Goal: Book appointment/travel/reservation

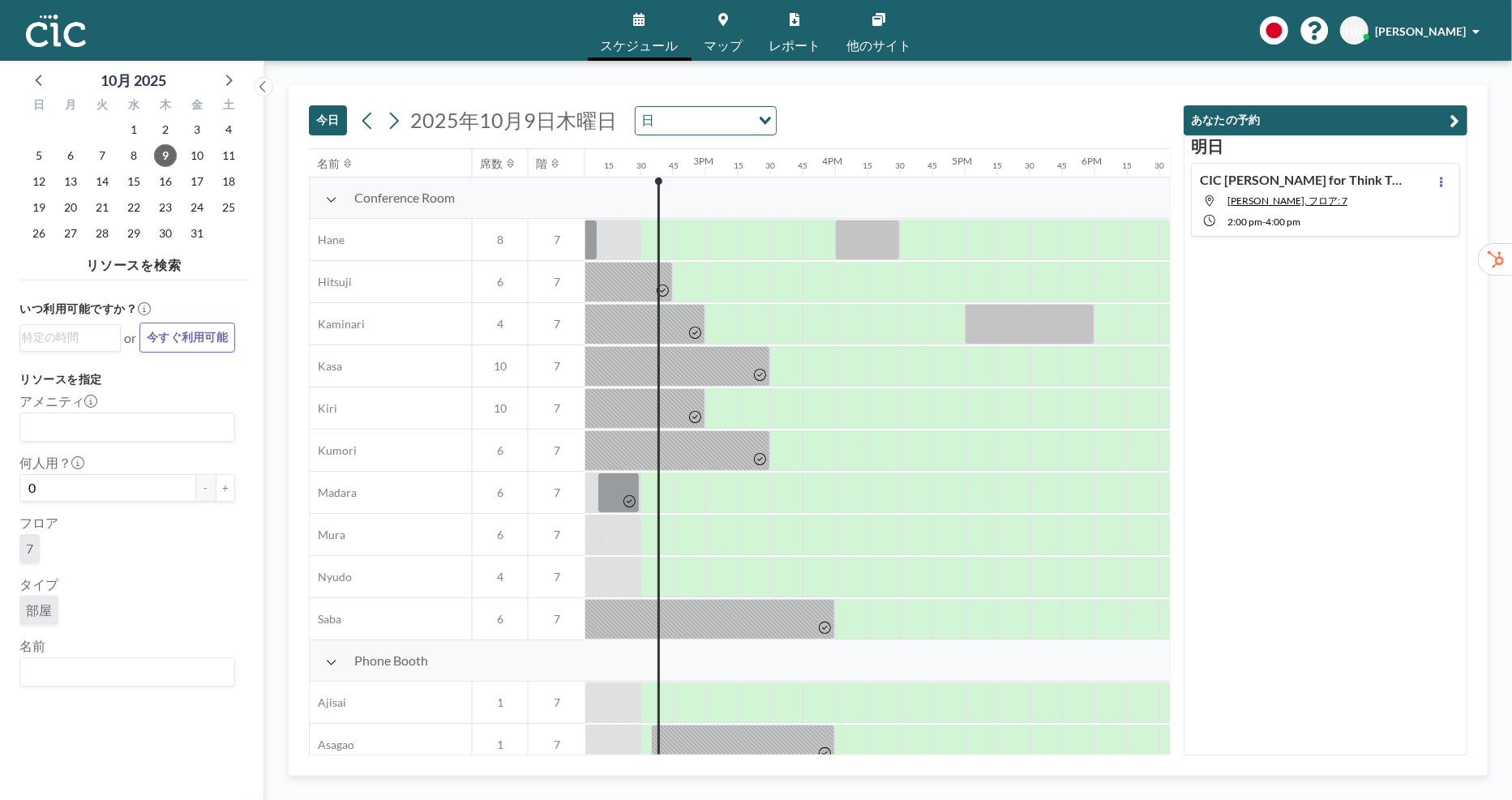
scroll to position [0, 1849]
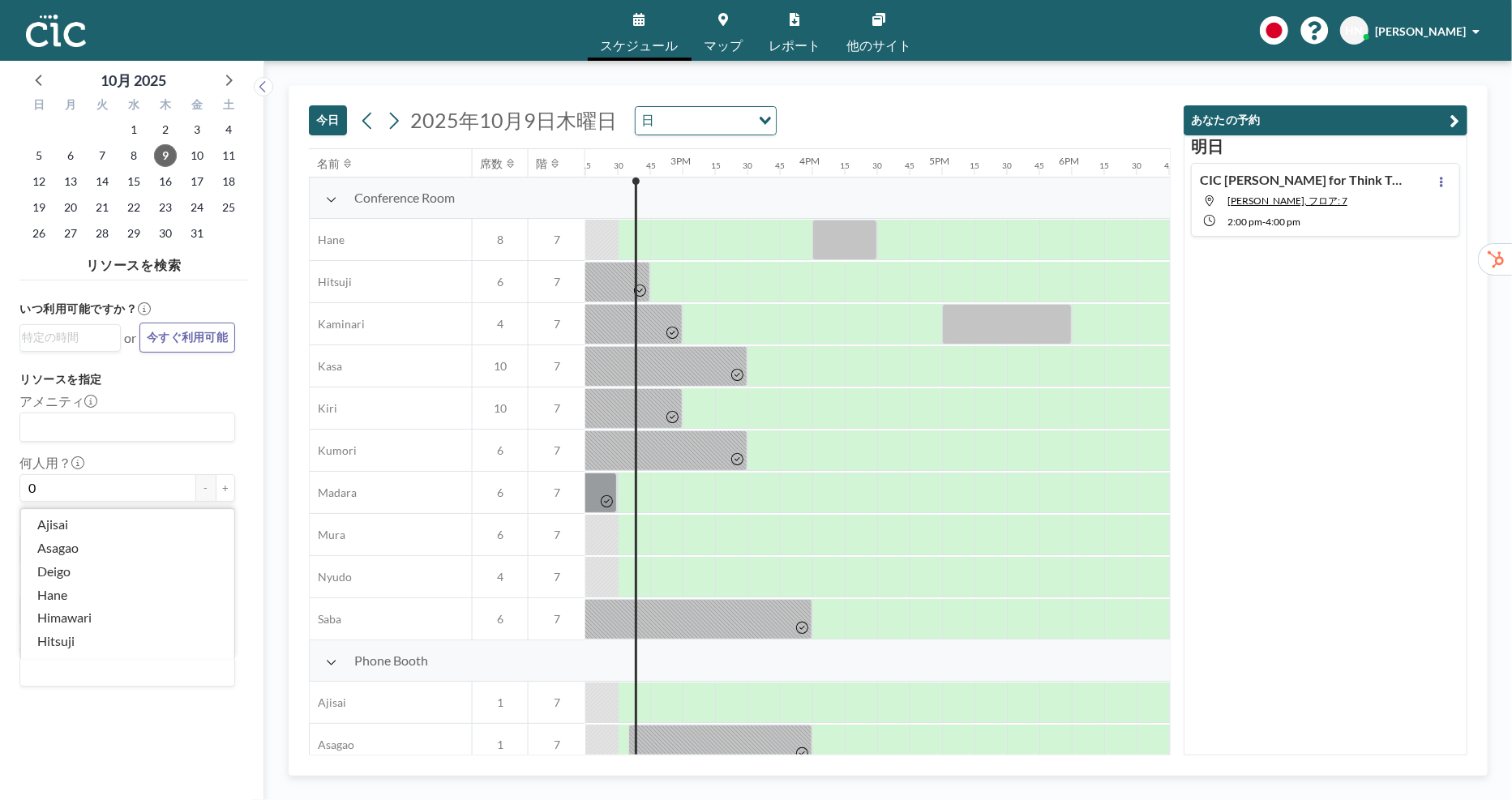
click at [143, 667] on input "Search for option" at bounding box center [123, 672] width 203 height 21
type input "Suzuran"
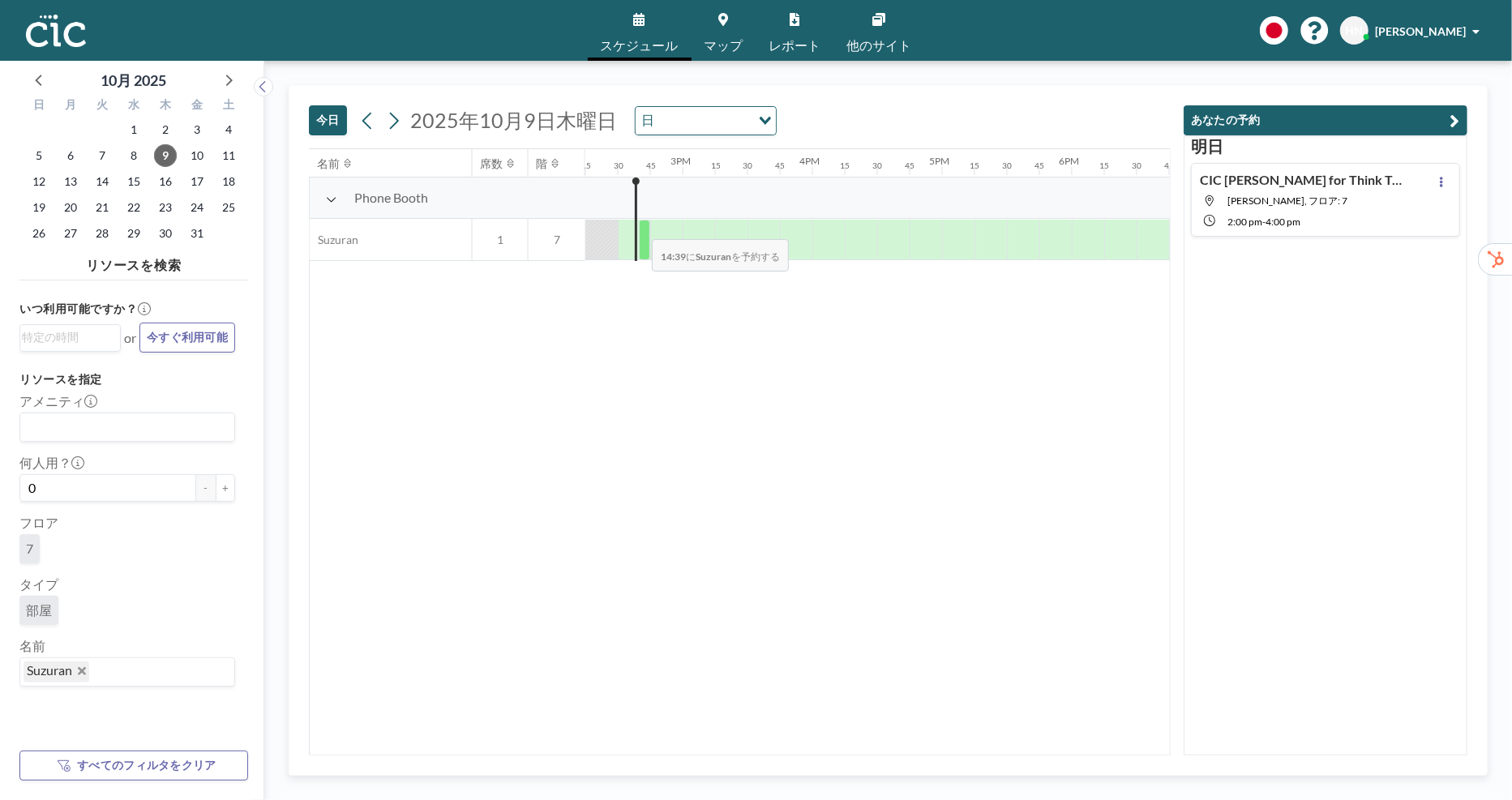
click at [640, 228] on div at bounding box center [644, 240] width 11 height 41
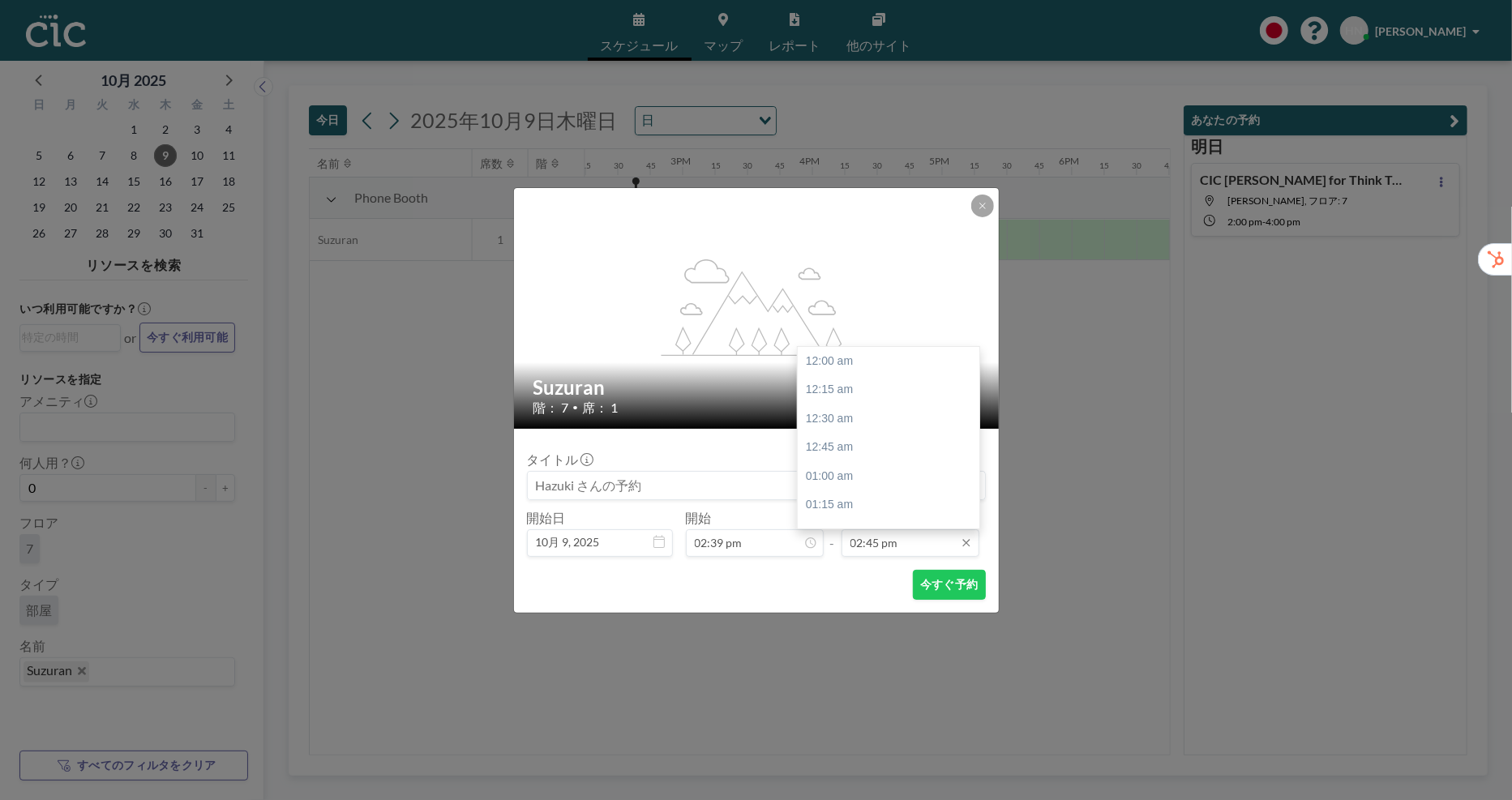
scroll to position [1703, 0]
click at [897, 409] on div "03:15 pm" at bounding box center [889, 419] width 182 height 29
type input "03:15 pm"
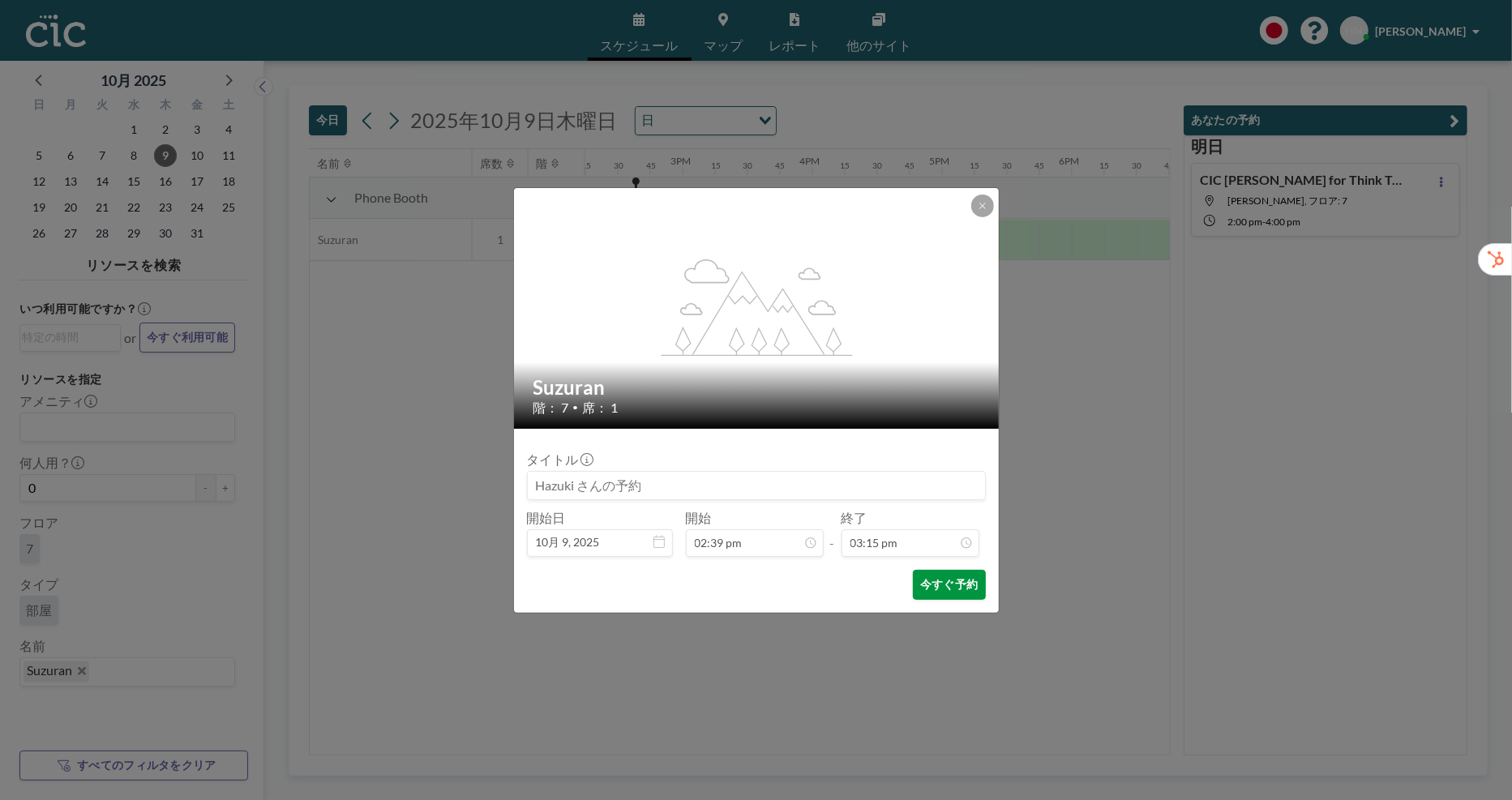
scroll to position [1760, 0]
click at [941, 579] on button "今すぐ予約" at bounding box center [949, 584] width 72 height 30
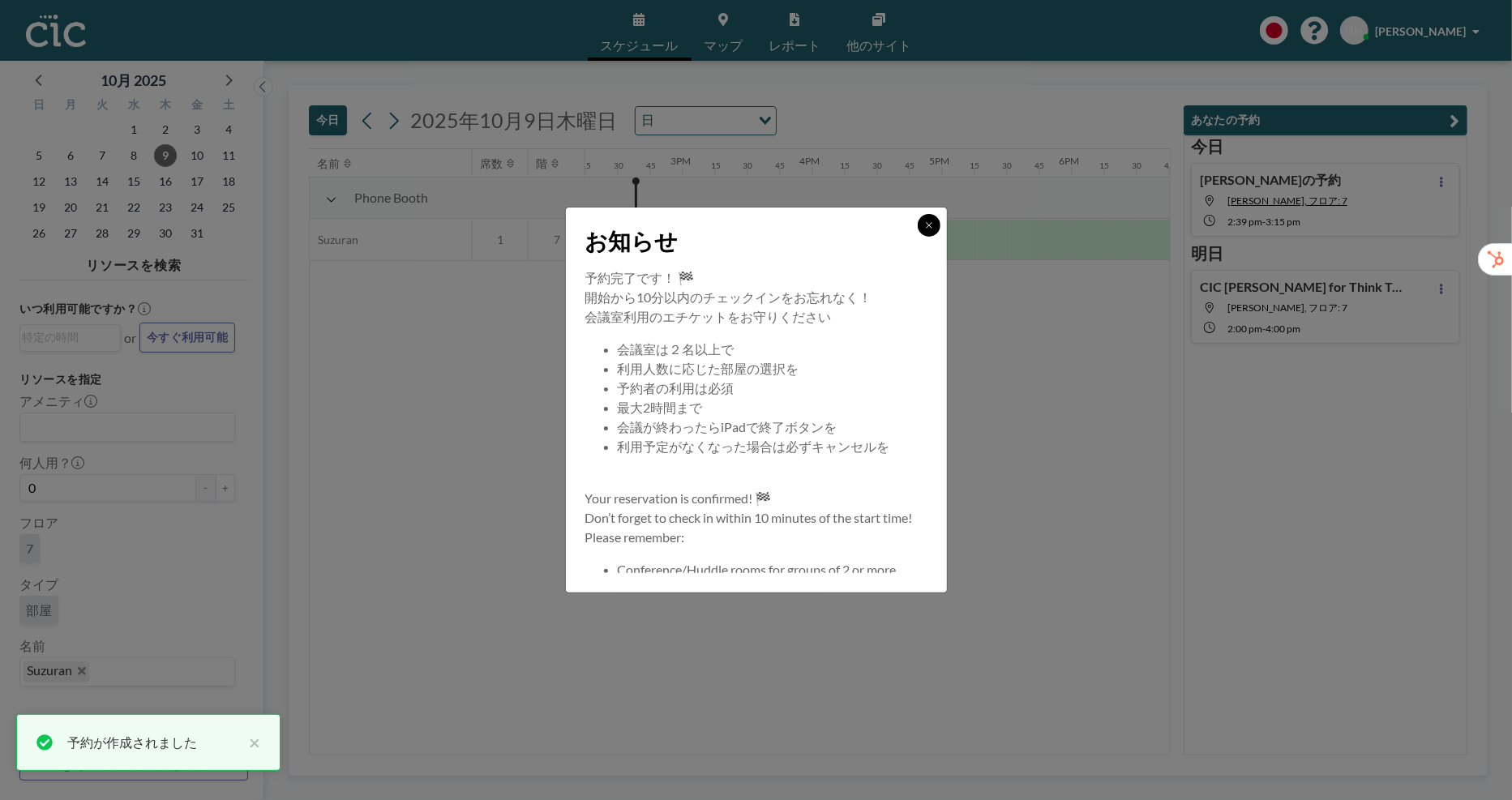
click at [936, 224] on button at bounding box center [929, 225] width 22 height 22
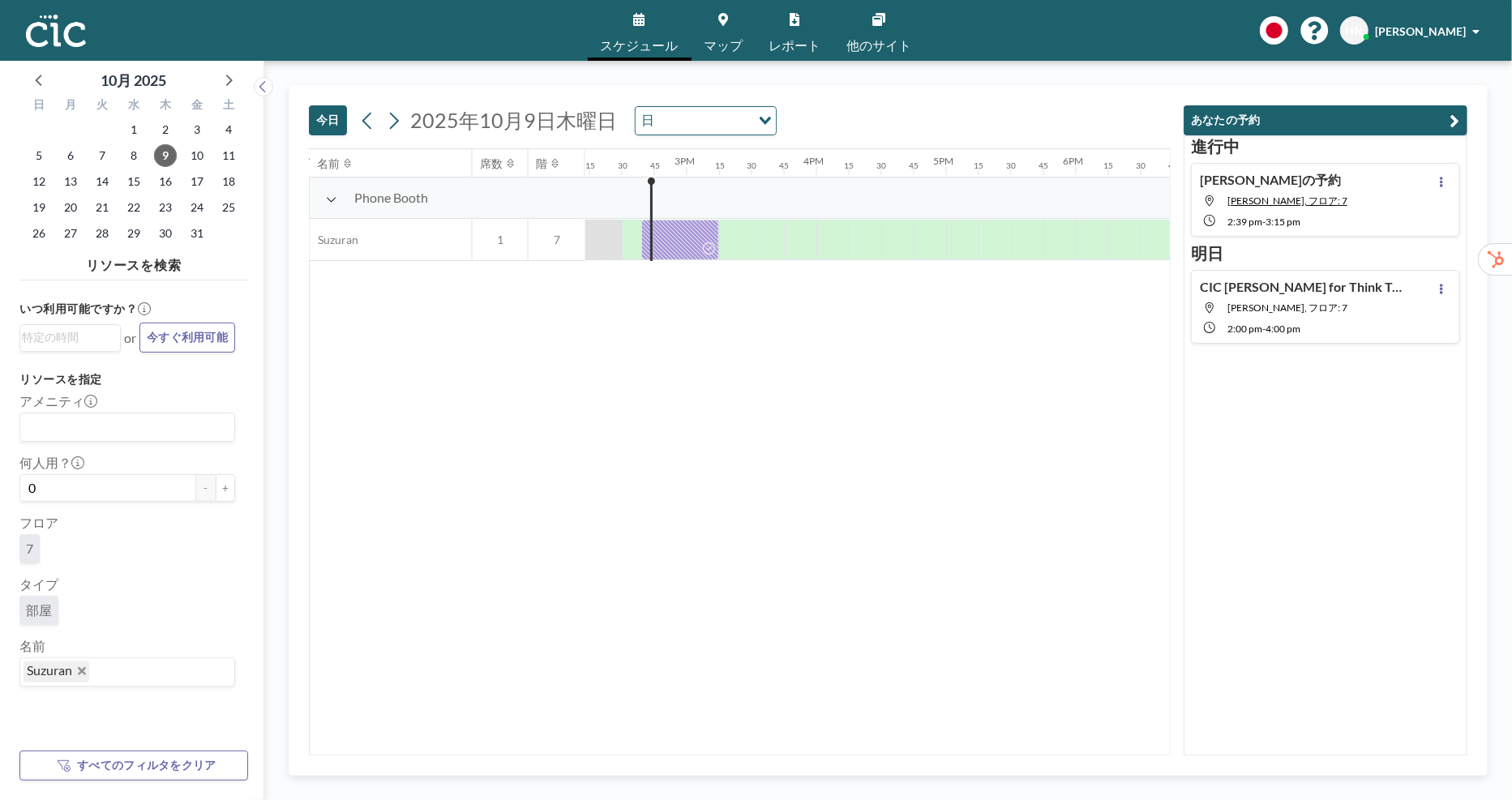
scroll to position [0, 1849]
